Goal: Task Accomplishment & Management: Use online tool/utility

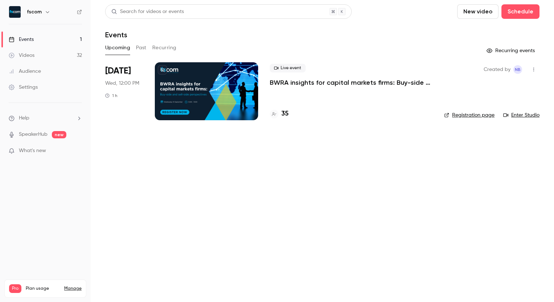
click at [139, 53] on button "Past" at bounding box center [141, 48] width 11 height 12
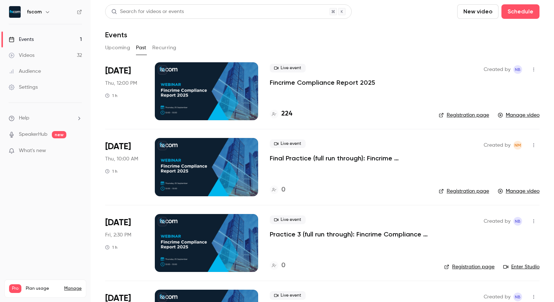
click at [287, 113] on h4 "224" at bounding box center [286, 114] width 11 height 10
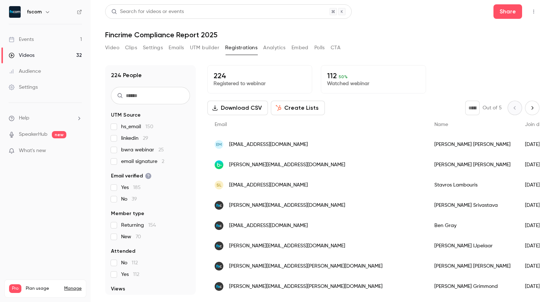
click at [330, 74] on p "112 50 %" at bounding box center [373, 75] width 92 height 9
drag, startPoint x: 330, startPoint y: 74, endPoint x: 292, endPoint y: 74, distance: 38.4
click at [292, 74] on p "224" at bounding box center [260, 75] width 92 height 9
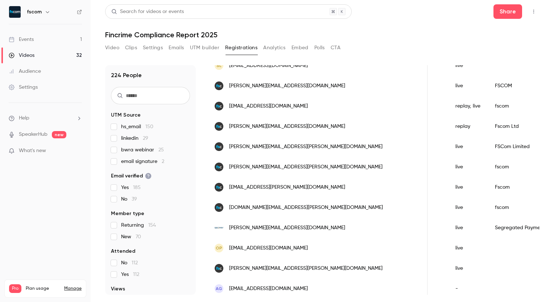
scroll to position [100, 0]
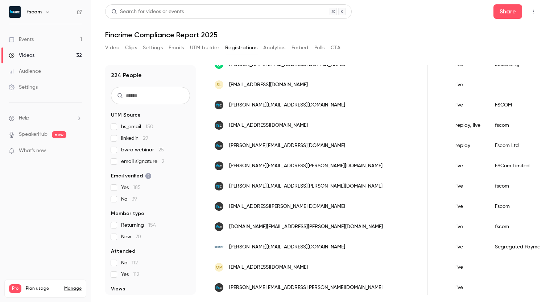
click at [531, 10] on icon "Top Bar Actions" at bounding box center [534, 11] width 6 height 5
click at [430, 30] on div at bounding box center [277, 151] width 554 height 302
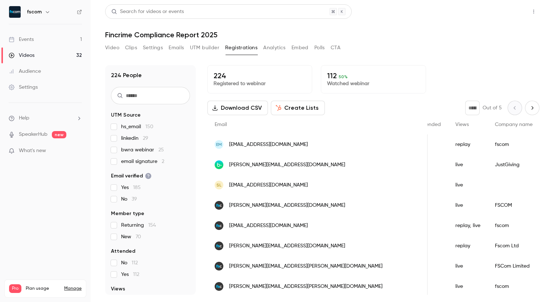
click at [499, 12] on button "Share" at bounding box center [507, 11] width 29 height 15
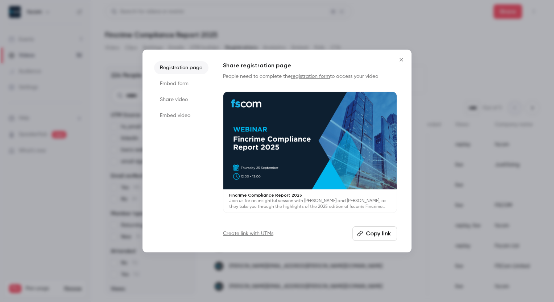
click at [403, 56] on button "Close" at bounding box center [401, 60] width 15 height 15
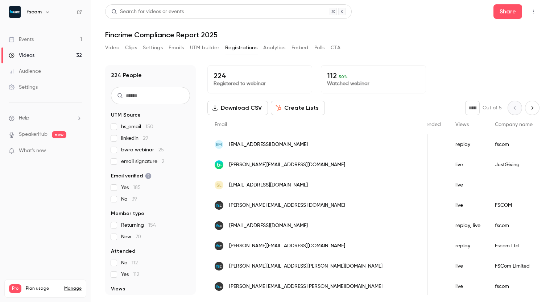
click at [239, 110] on button "Download CSV" at bounding box center [237, 108] width 61 height 15
click at [302, 107] on button "Create Lists" at bounding box center [298, 108] width 54 height 15
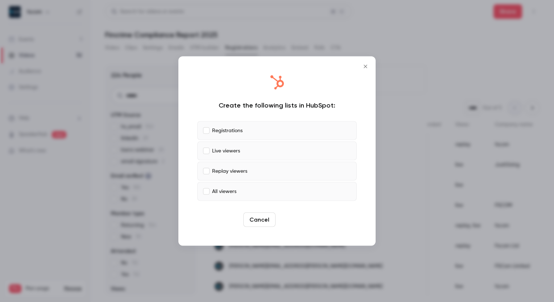
click at [293, 218] on button "Create" at bounding box center [294, 220] width 33 height 15
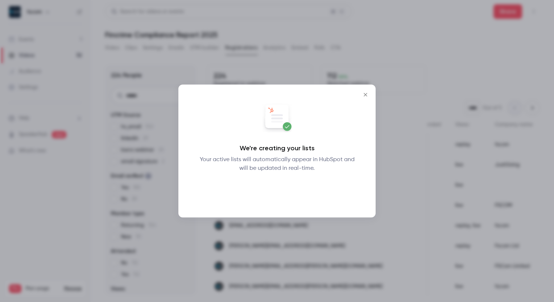
click at [277, 189] on button "Okay" at bounding box center [277, 192] width 26 height 15
